Goal: Navigation & Orientation: Find specific page/section

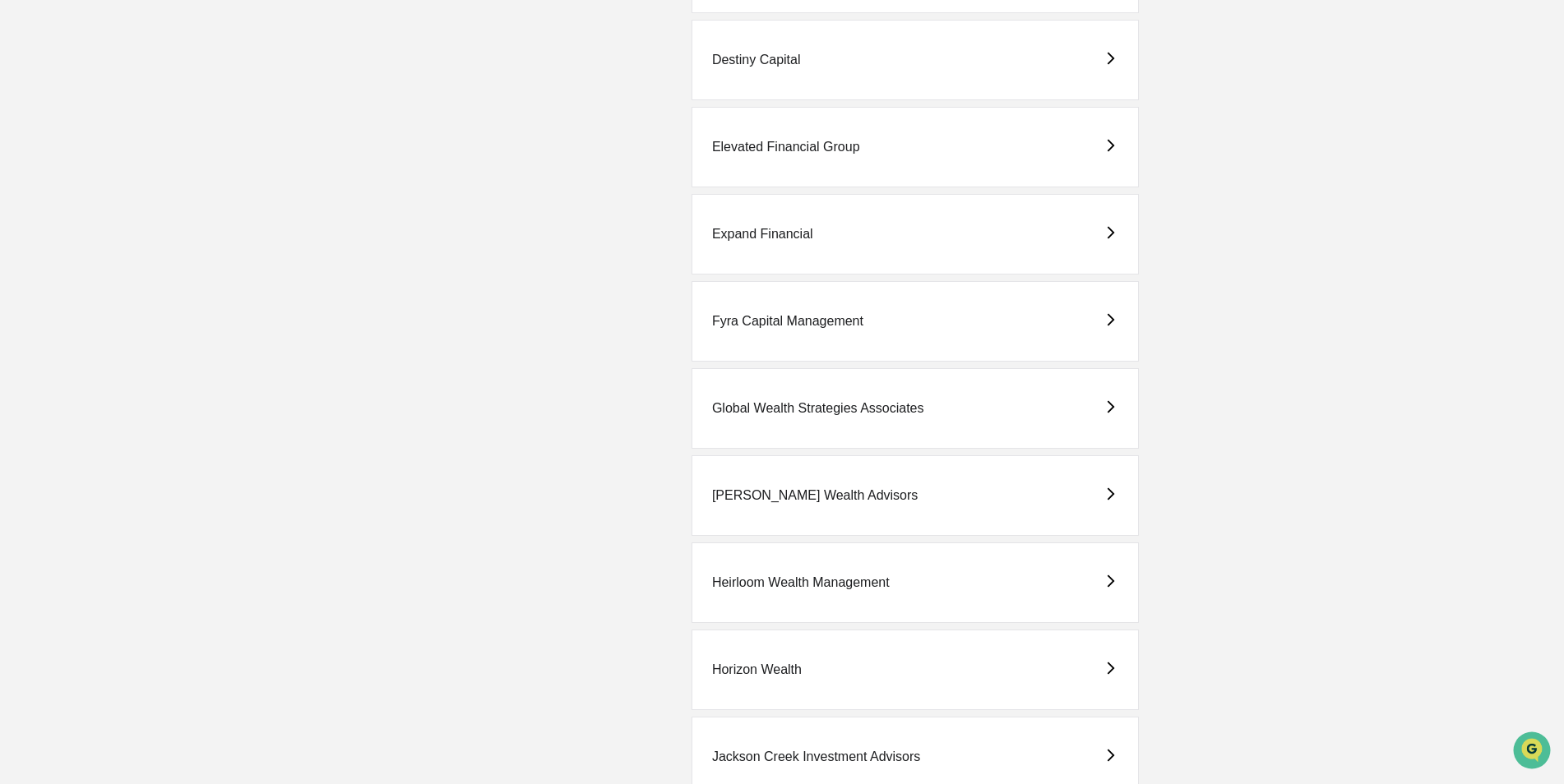
scroll to position [1726, 0]
click at [778, 496] on div "Guerra Wealth Advisors" at bounding box center [814, 494] width 206 height 15
